Goal: Information Seeking & Learning: Find contact information

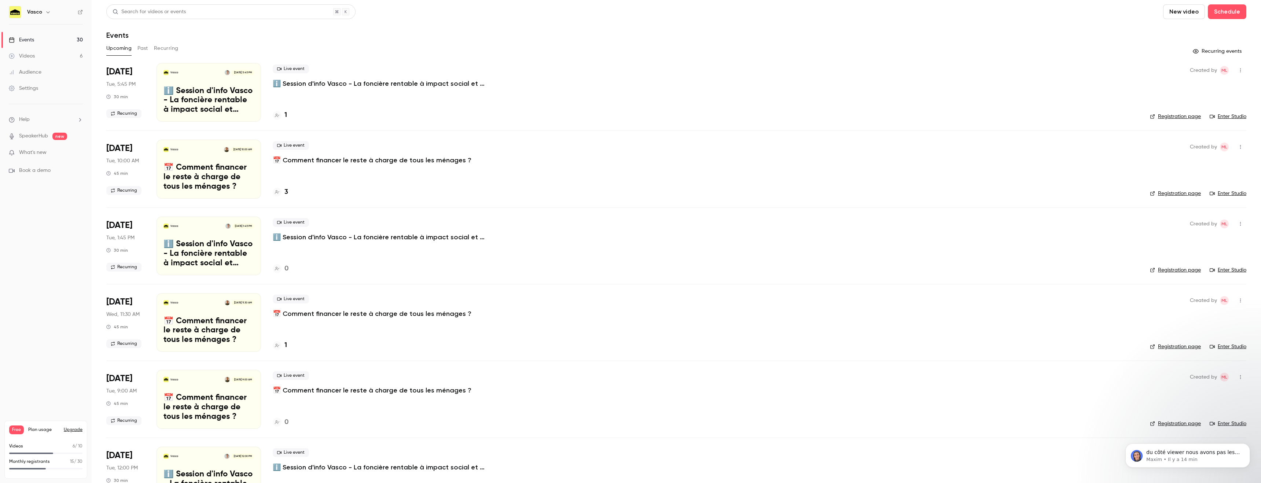
click at [319, 83] on p "ℹ️ Session d'info Vasco - La foncière rentable à impact social et environnement…" at bounding box center [383, 83] width 220 height 9
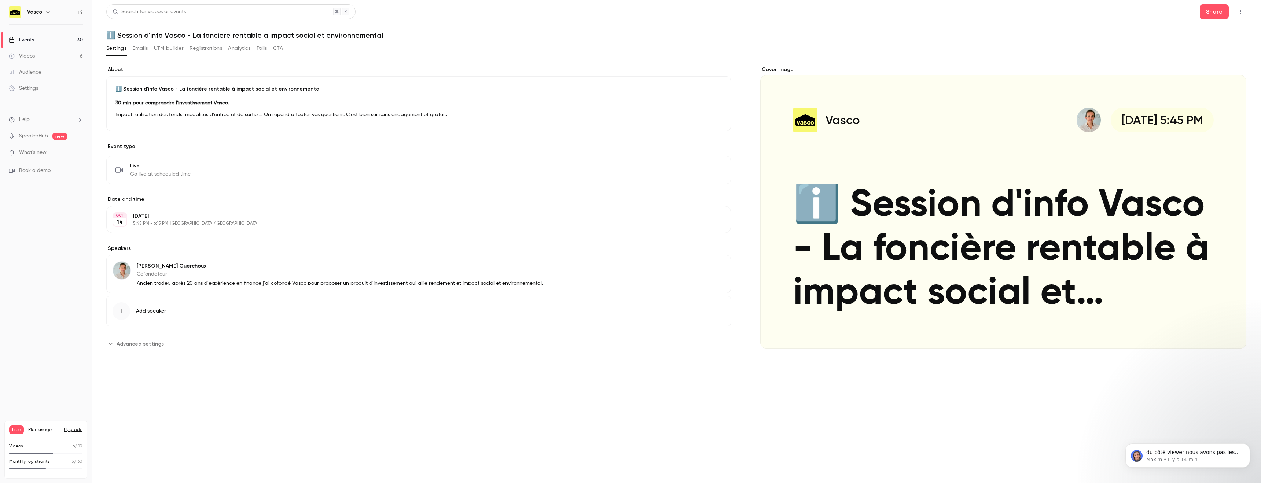
click at [34, 40] on link "Events 30" at bounding box center [46, 40] width 92 height 16
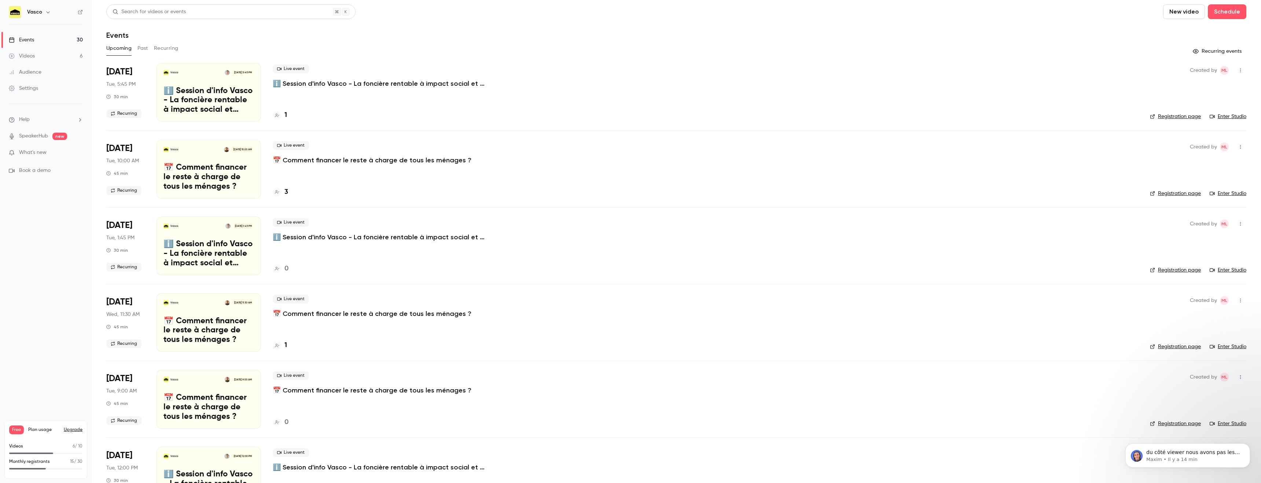
click at [282, 116] on div "1" at bounding box center [280, 115] width 14 height 10
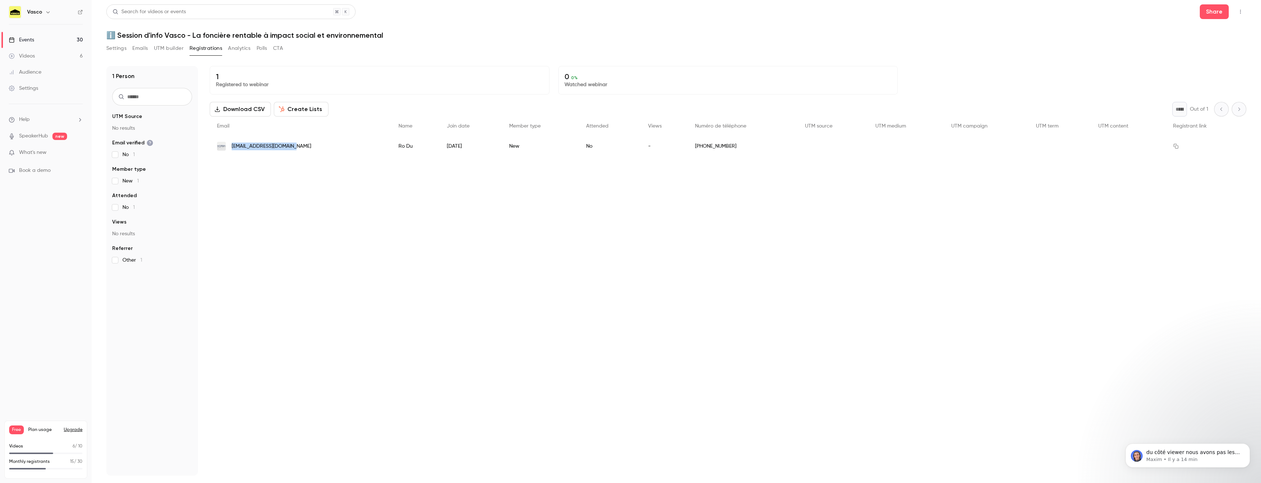
drag, startPoint x: 295, startPoint y: 146, endPoint x: 229, endPoint y: 145, distance: 66.4
click at [229, 145] on div "[EMAIL_ADDRESS][DOMAIN_NAME]" at bounding box center [300, 146] width 181 height 21
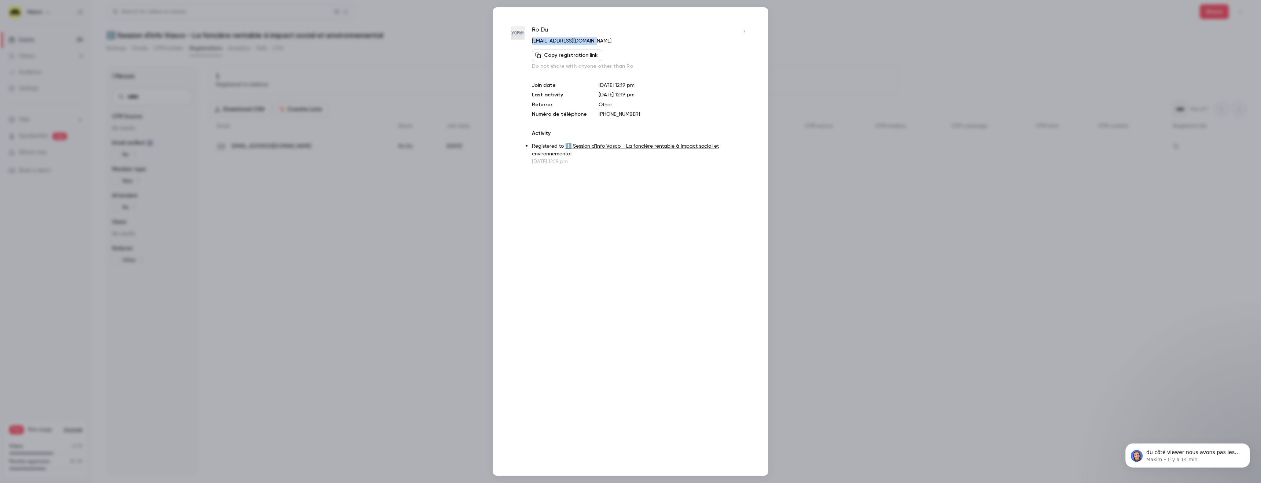
drag, startPoint x: 604, startPoint y: 41, endPoint x: 531, endPoint y: 42, distance: 72.6
click at [532, 42] on p "[EMAIL_ADDRESS][DOMAIN_NAME]" at bounding box center [641, 41] width 218 height 8
copy link "[EMAIL_ADDRESS][DOMAIN_NAME]"
click at [839, 81] on div at bounding box center [630, 241] width 1261 height 483
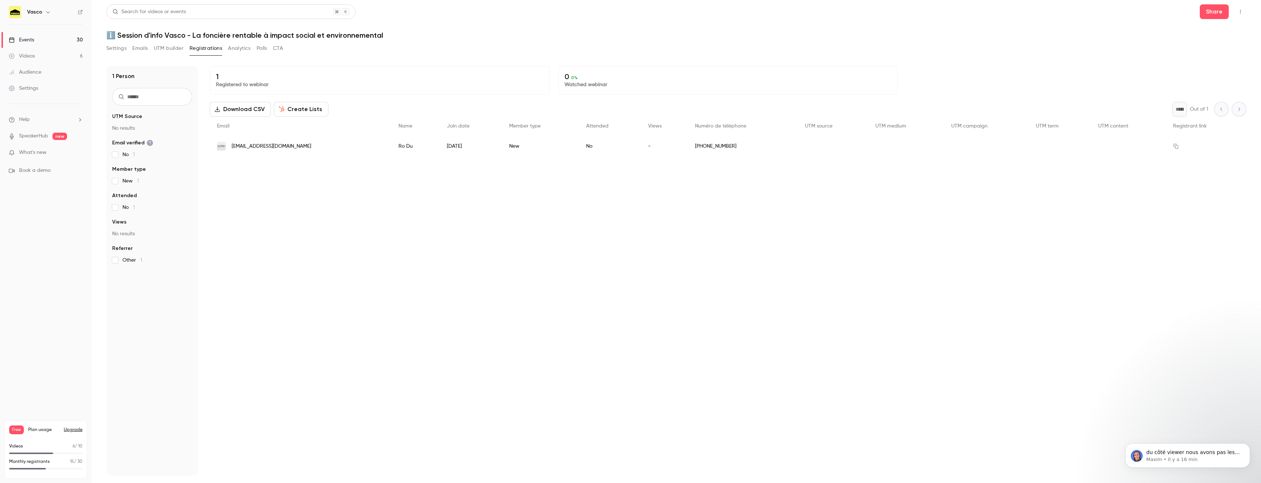
click at [59, 51] on link "Videos 6" at bounding box center [46, 56] width 92 height 16
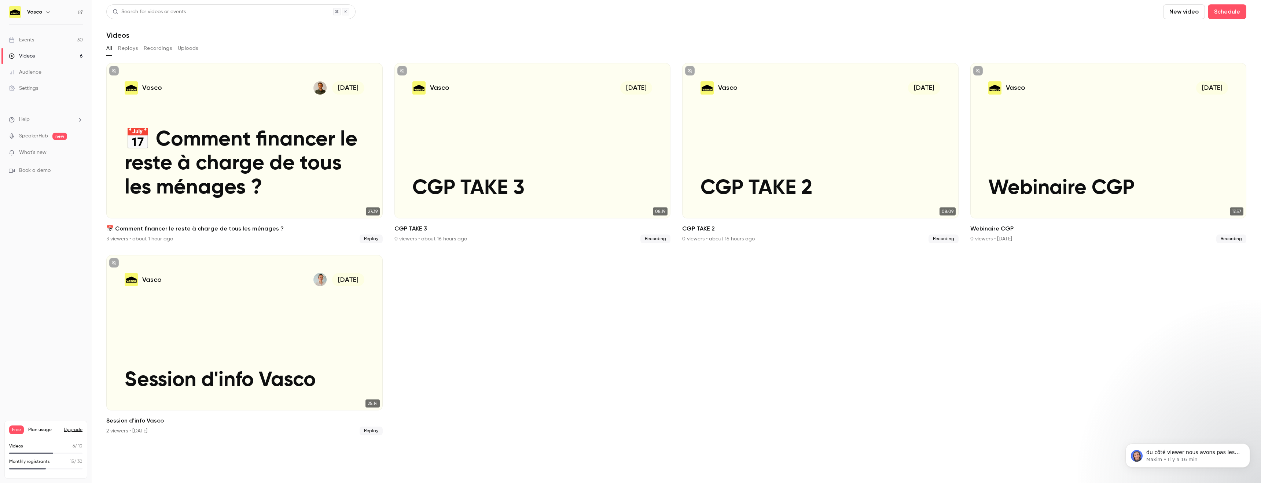
click at [59, 44] on link "Events 30" at bounding box center [46, 40] width 92 height 16
